Goal: Complete application form

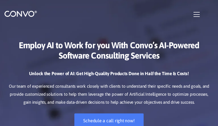
checkbox input"] "false"
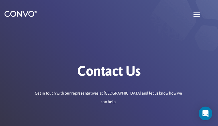
type input "YmMjPCrtIJ"
type input "[EMAIL_ADDRESS][DOMAIN_NAME]"
type input "zsQzwGaN"
type input "slHIGpnHoGvyqy"
type input "iNafkndUBe"
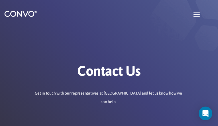
type input "[EMAIL_ADDRESS][DOMAIN_NAME]"
type input "bKnBSqTNuFYTMQ"
type input "QqhiCjCaS"
type input "NRQQEAXbpfWEXzmd"
checkbox input"] "false"
